Goal: Check status

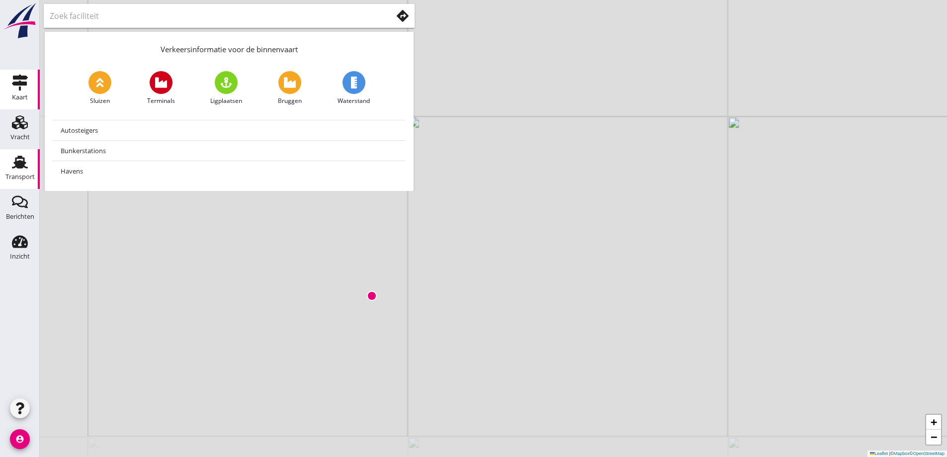
click at [14, 163] on use at bounding box center [20, 162] width 16 height 13
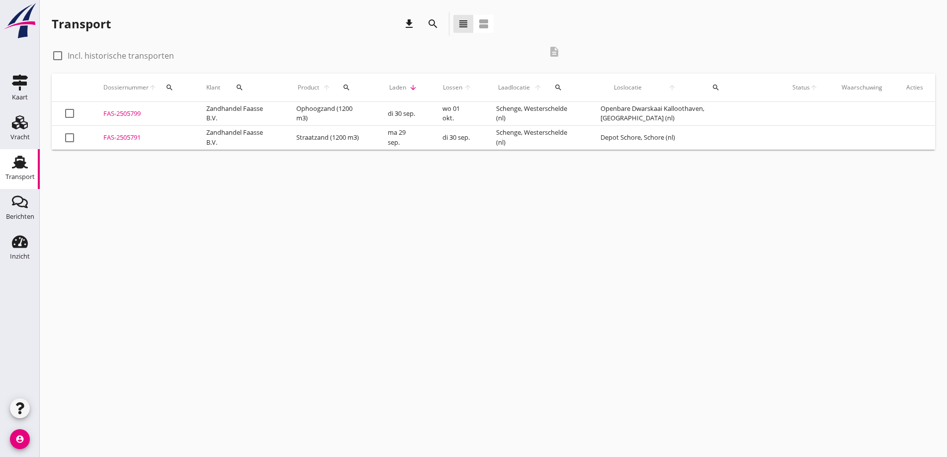
click at [108, 112] on div "FAS-2505799" at bounding box center [142, 114] width 79 height 10
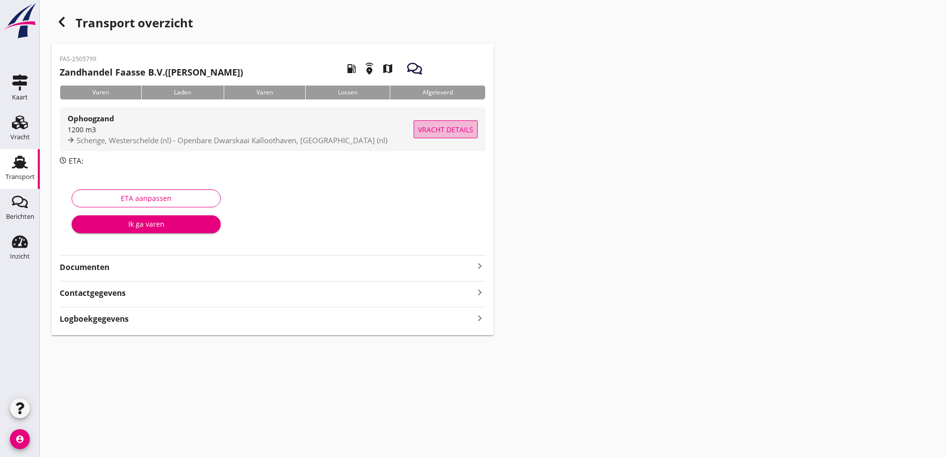
click at [452, 128] on span "Vracht details" at bounding box center [445, 129] width 55 height 10
